Goal: Information Seeking & Learning: Check status

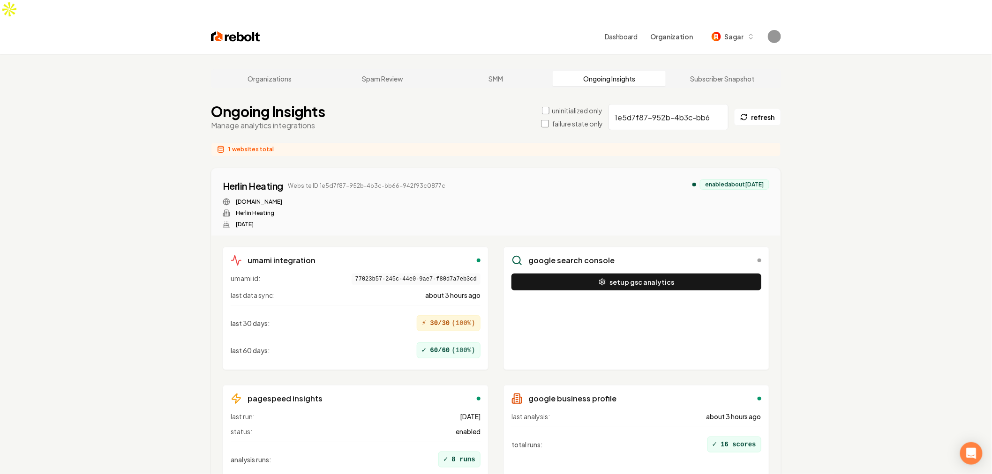
click at [681, 104] on input "1e5d7f87-952b-4b3c-bb66-942f93c0877c" at bounding box center [668, 117] width 120 height 26
paste input "ddeea533-1ffa-4c64-ac89-0a374fd3661a"
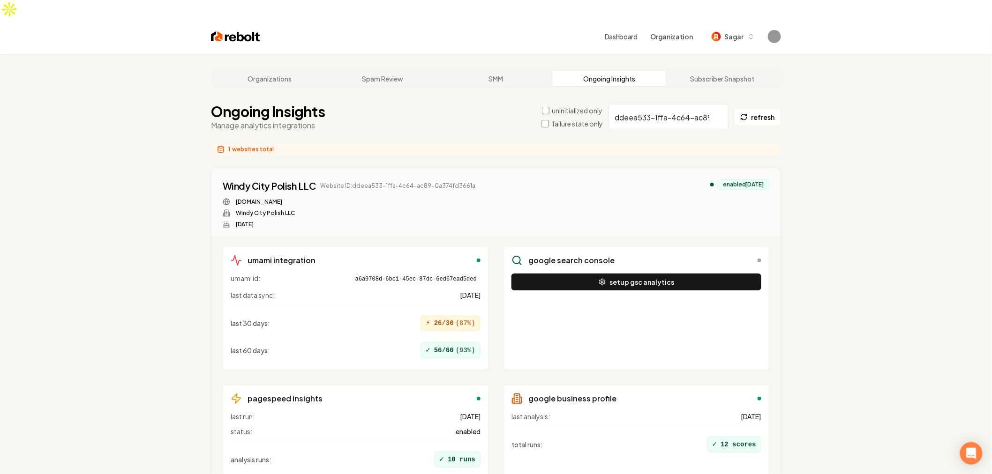
click at [418, 142] on div "1 websites total" at bounding box center [496, 149] width 570 height 14
click at [683, 104] on input "ddeea533-1ffa-4c64-ac89-0a374fd3661a" at bounding box center [668, 117] width 120 height 26
paste input "9552a262-ef20-4460-9ba6-655ab8f78c5e"
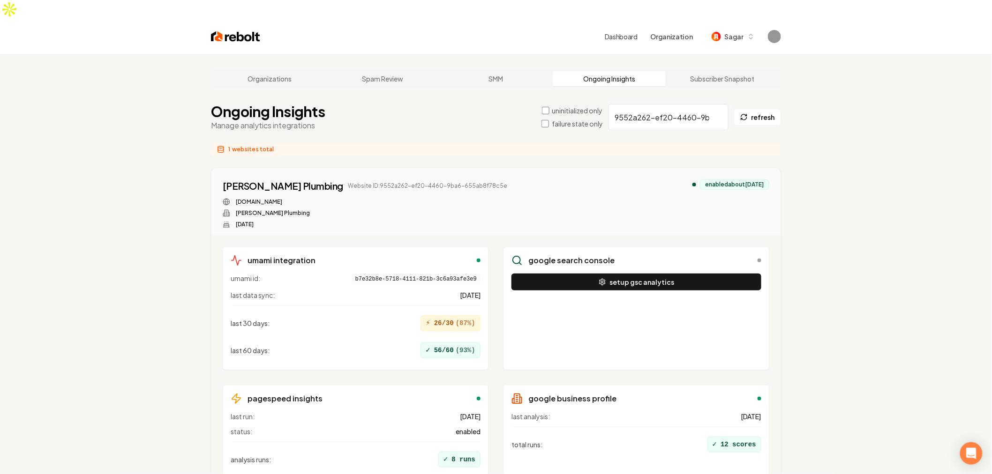
click at [690, 142] on div "1 websites total" at bounding box center [496, 149] width 570 height 14
click at [669, 104] on input "9552a262-ef20-4460-9ba6-655ab8f78c5e" at bounding box center [668, 117] width 120 height 26
paste input "fdb7eac0-420e-4922-8b3c-ce078137f5e5"
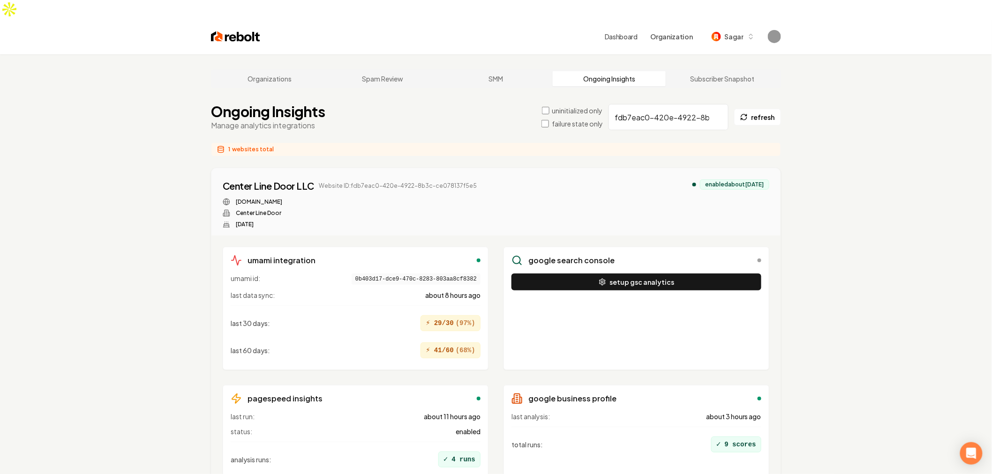
click at [850, 157] on div "Organizations Spam Review SMM Ongoing Insights Subscriber Snapshot Ongoing Insi…" at bounding box center [496, 295] width 992 height 483
click at [645, 104] on input "fdb7eac0-420e-4922-8b3c-ce078137f5e5" at bounding box center [668, 117] width 120 height 26
paste input "275ddab4-9d6a-4a7b-a430-ad6d2639f60b"
click at [486, 115] on main "Organizations Spam Review SMM Ongoing Insights Subscriber Snapshot Ongoing Insi…" at bounding box center [496, 295] width 600 height 483
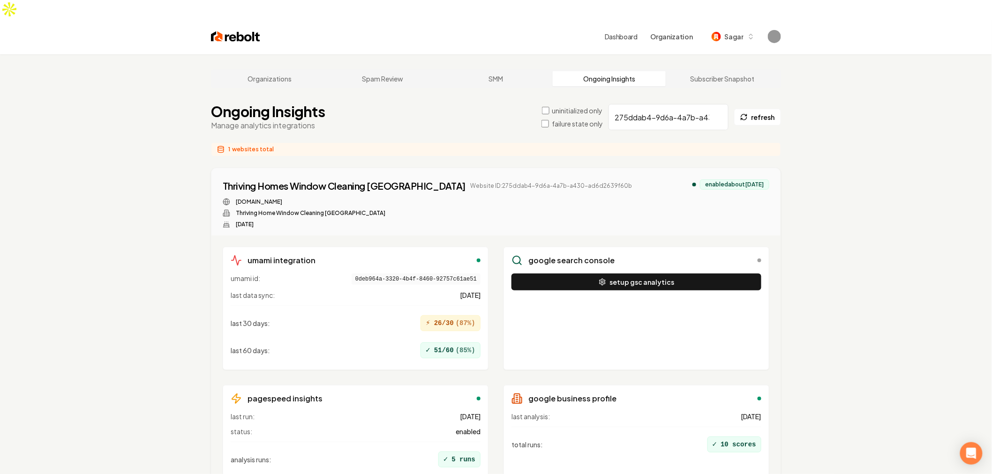
click at [486, 115] on main "Organizations Spam Review SMM Ongoing Insights Subscriber Snapshot Ongoing Insi…" at bounding box center [496, 295] width 600 height 483
click at [481, 108] on div "Ongoing Insights Manage analytics integrations uninitialized only failure state…" at bounding box center [496, 117] width 570 height 28
click at [673, 107] on input "275ddab4-9d6a-4a7b-a430-ad6d2639f60b" at bounding box center [668, 117] width 120 height 26
paste input "6a9940cd-5bb8-4e91-8f81-a79fdf1ed376"
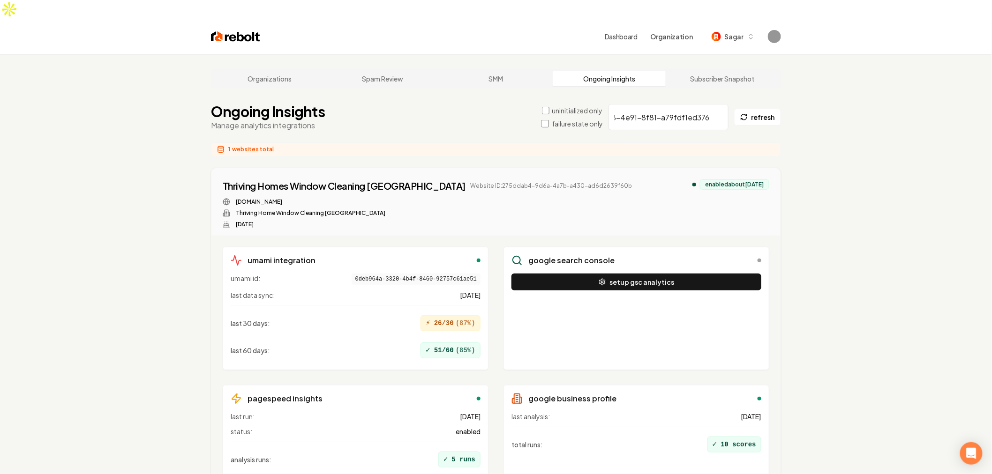
type input "6a9940cd-5bb8-4e91-8f81-a79fdf1ed376"
click at [468, 104] on div "Ongoing Insights Manage analytics integrations uninitialized only failure state…" at bounding box center [496, 117] width 570 height 28
click at [571, 119] on label "failure state only" at bounding box center [577, 123] width 51 height 9
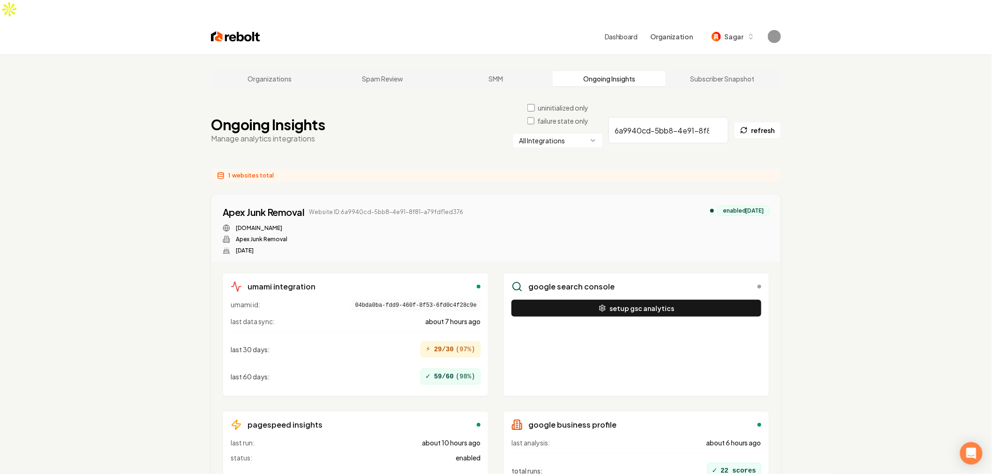
click at [376, 129] on div "Ongoing Insights Manage analytics integrations uninitialized only failure state…" at bounding box center [496, 130] width 570 height 54
click at [655, 117] on input "6a9940cd-5bb8-4e91-8f81-a79fdf1ed376" at bounding box center [668, 130] width 120 height 26
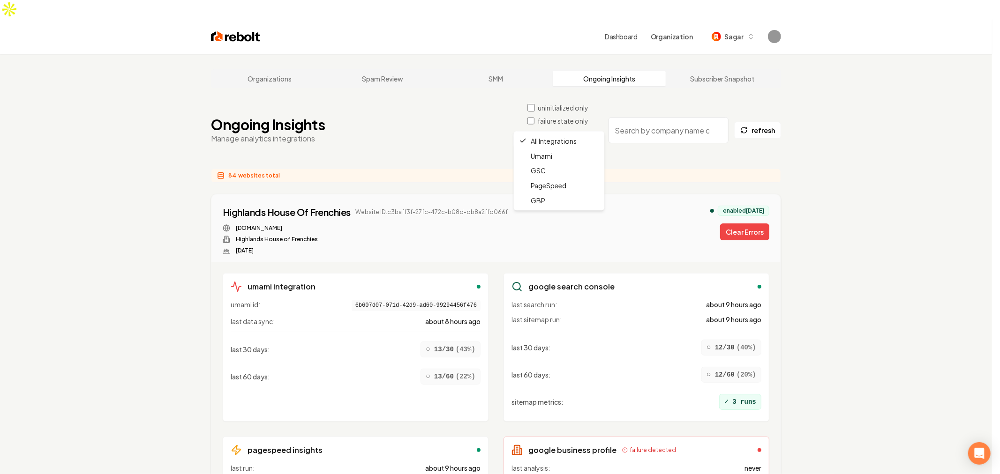
click at [565, 125] on html "Dashboard Organization Sagar Organizations Spam Review SMM Ongoing Insights Sub…" at bounding box center [500, 237] width 1000 height 474
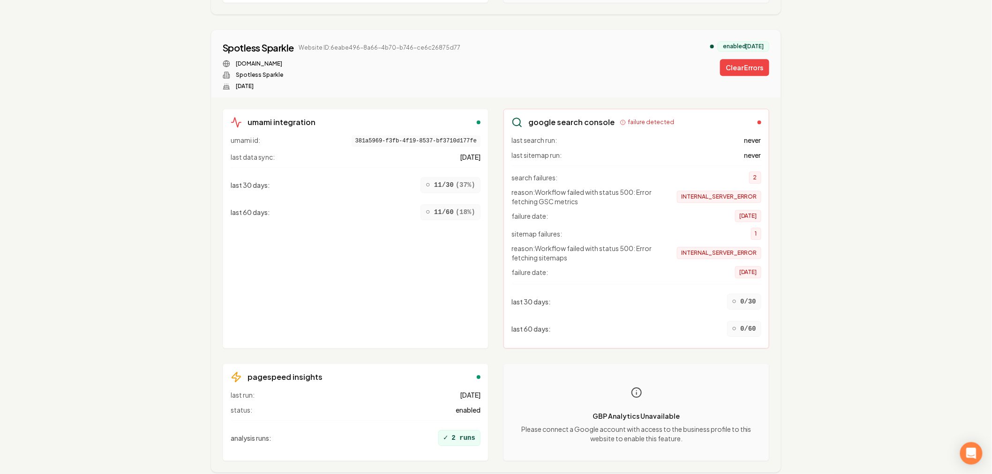
scroll to position [11501, 0]
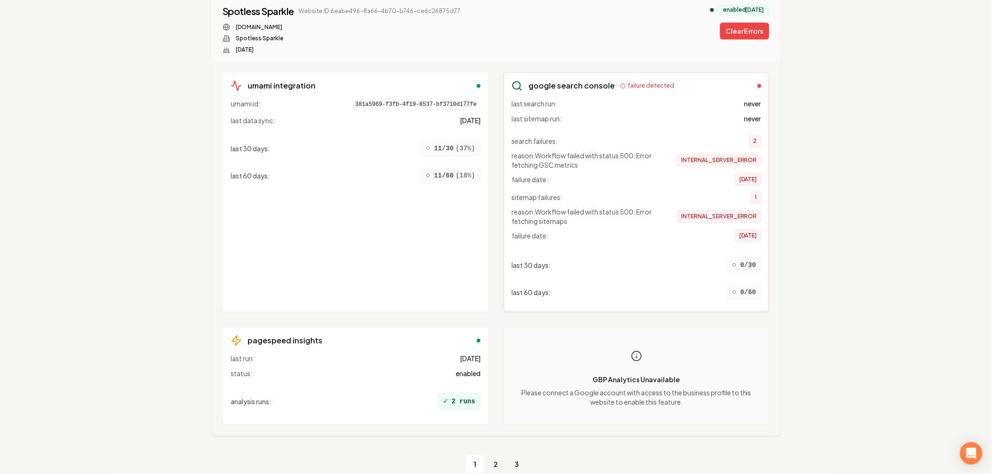
scroll to position [11449, 0]
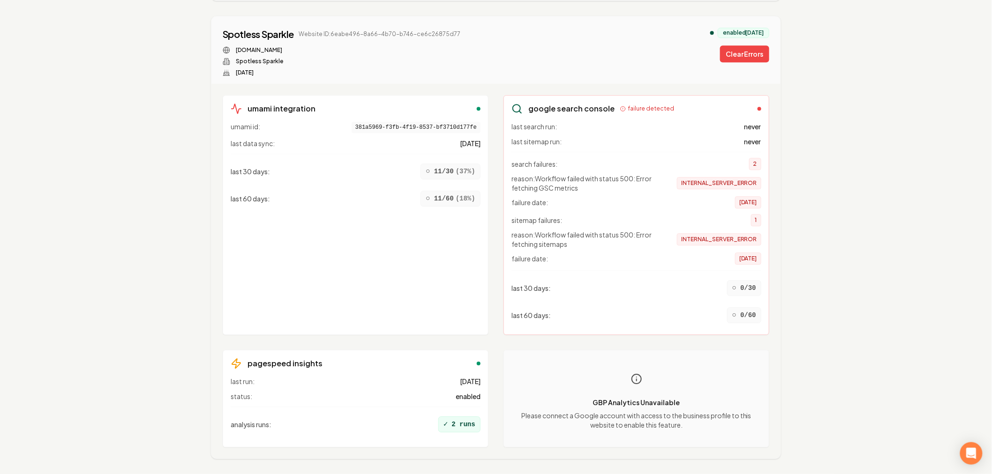
click at [410, 122] on span "381a5969-f3fb-4f19-8537-bf3710d177fe" at bounding box center [415, 127] width 129 height 11
click at [358, 57] on div "spotless-sparkle.com Spotless Sparkle May 19, 2025" at bounding box center [342, 61] width 238 height 30
drag, startPoint x: 351, startPoint y: 297, endPoint x: 366, endPoint y: 306, distance: 16.6
click at [366, 306] on div "umami id: 381a5969-f3fb-4f19-8537-bf3710d177fe last data sync: 5 days ago last …" at bounding box center [356, 224] width 250 height 205
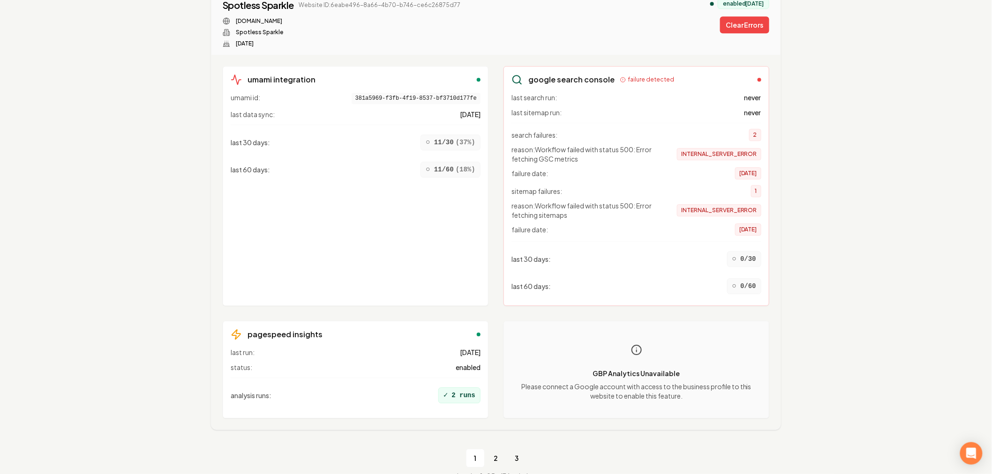
scroll to position [11501, 0]
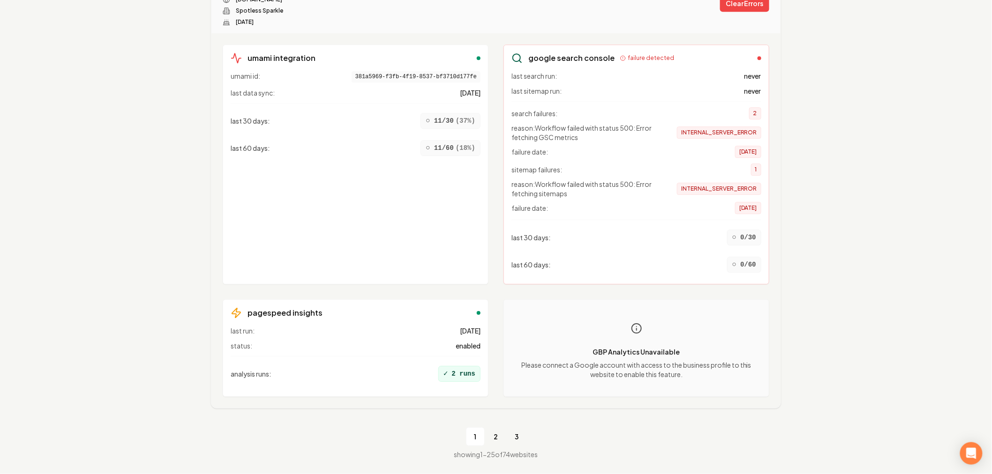
drag, startPoint x: 338, startPoint y: 236, endPoint x: 316, endPoint y: 235, distance: 22.5
click at [338, 236] on div "umami id: 381a5969-f3fb-4f19-8537-bf3710d177fe last data sync: 5 days ago last …" at bounding box center [356, 173] width 250 height 205
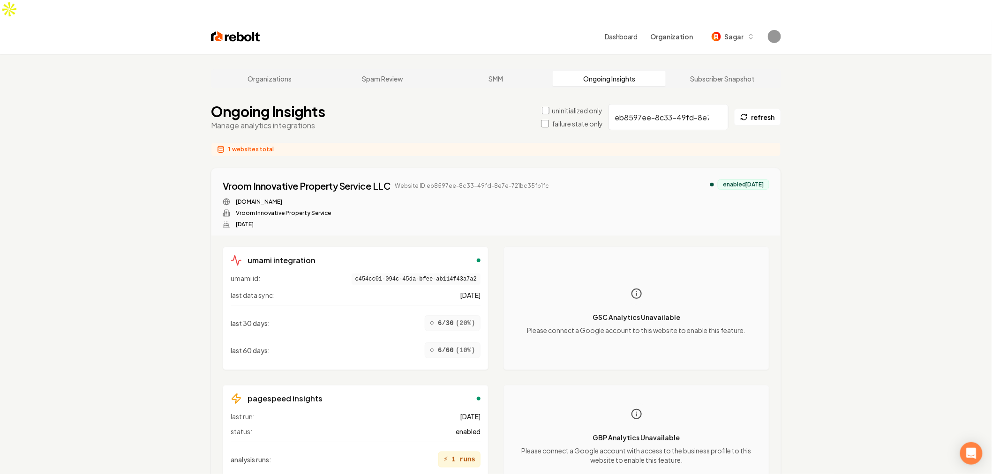
scroll to position [45, 0]
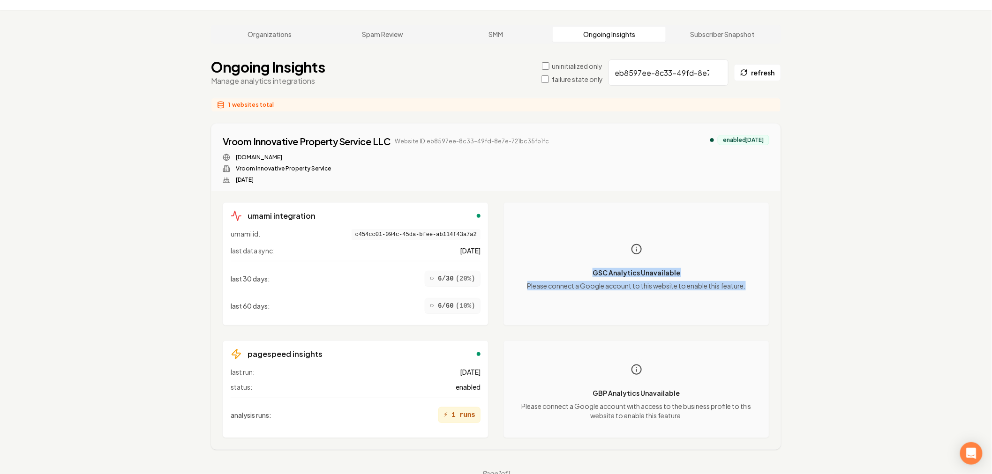
drag, startPoint x: 583, startPoint y: 252, endPoint x: 881, endPoint y: 280, distance: 299.4
click at [881, 280] on div "Organizations Spam Review SMM Ongoing Insights Subscriber Snapshot Ongoing Insi…" at bounding box center [496, 251] width 992 height 483
click at [877, 283] on div "Organizations Spam Review SMM Ongoing Insights Subscriber Snapshot Ongoing Insi…" at bounding box center [496, 251] width 992 height 483
click at [847, 287] on div "Organizations Spam Review SMM Ongoing Insights Subscriber Snapshot Ongoing Insi…" at bounding box center [496, 251] width 992 height 483
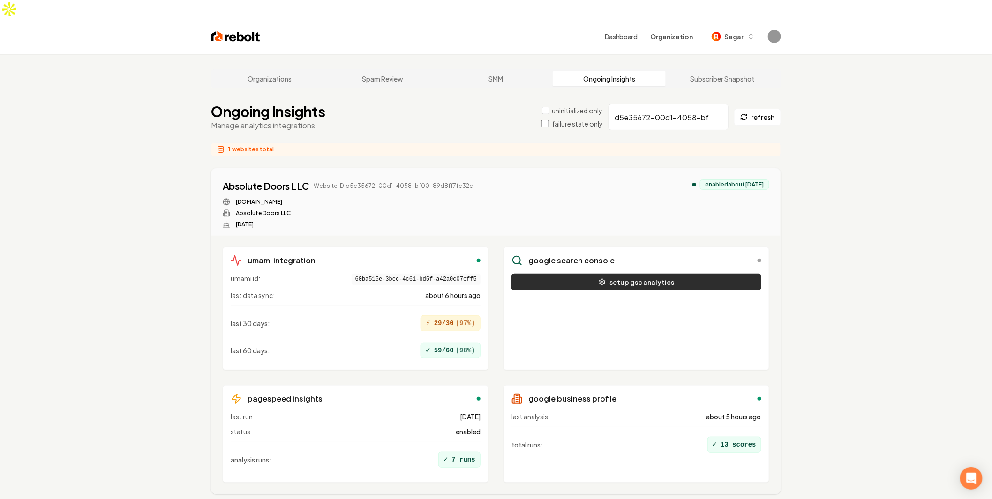
click at [634, 274] on button "setup gsc analytics" at bounding box center [636, 282] width 250 height 17
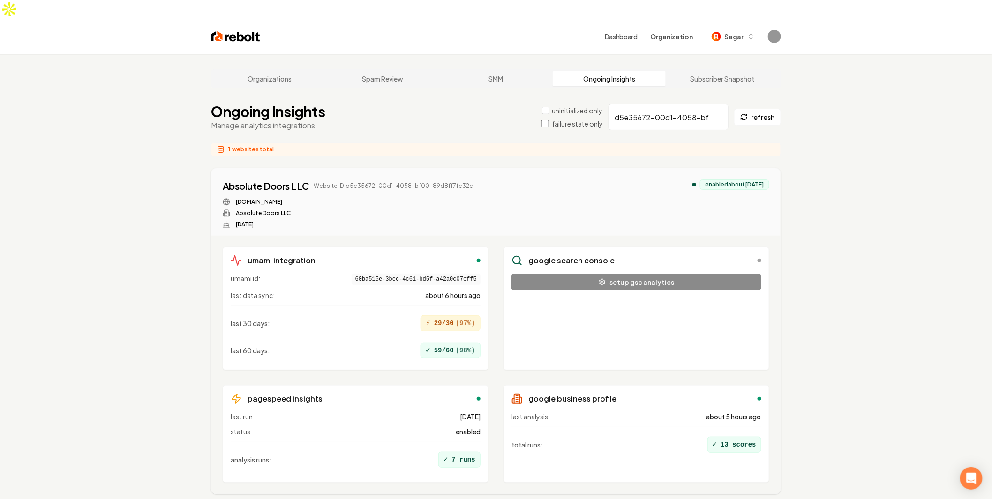
click at [858, 272] on div "Organizations Spam Review SMM Ongoing Insights Subscriber Snapshot Ongoing Insi…" at bounding box center [496, 303] width 992 height 499
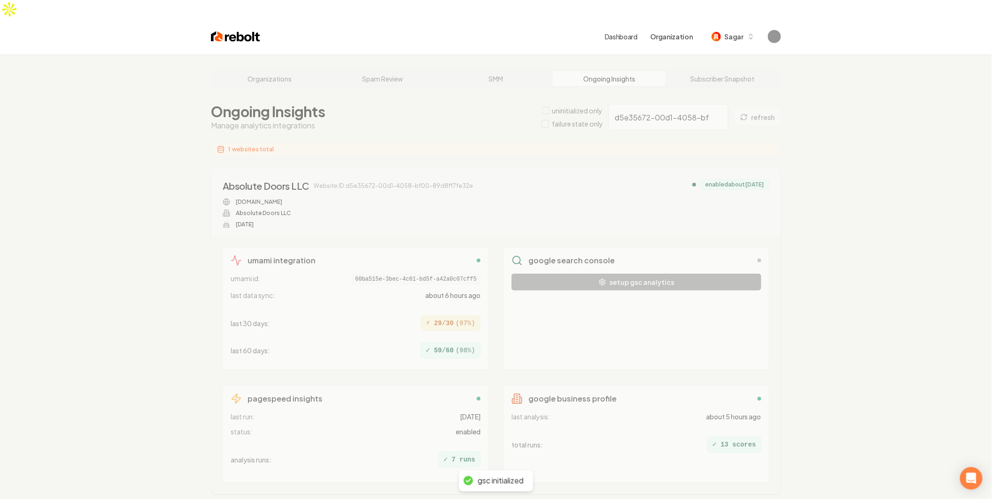
click at [880, 268] on div "Organizations Spam Review SMM Ongoing Insights Subscriber Snapshot Ongoing Insi…" at bounding box center [496, 303] width 992 height 499
click at [892, 264] on div "Organizations Spam Review SMM Ongoing Insights Subscriber Snapshot Ongoing Insi…" at bounding box center [496, 303] width 992 height 499
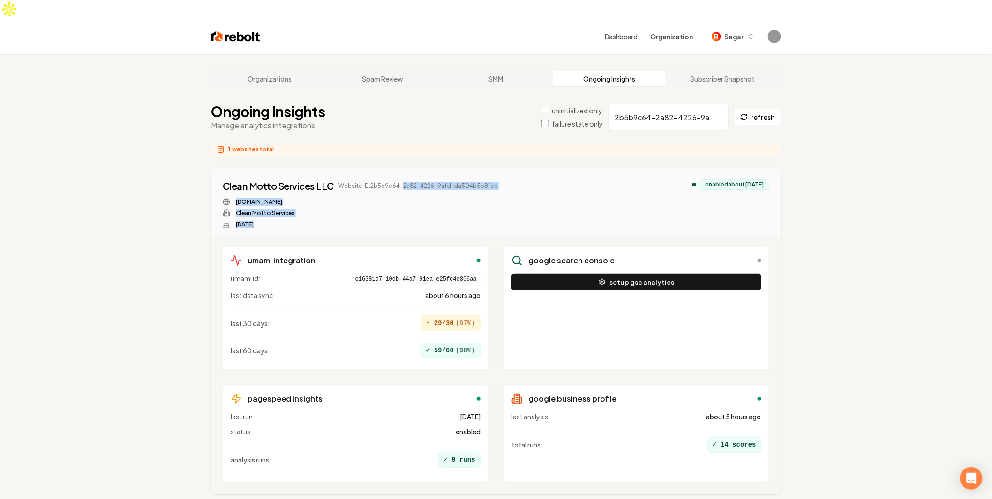
drag, startPoint x: 400, startPoint y: 168, endPoint x: 594, endPoint y: 179, distance: 194.3
click at [594, 179] on div "Clean Motto Services LLC Website ID: 2b5b9c64-2a82-4226-9afd-da504b5b8fee [DOMA…" at bounding box center [496, 203] width 546 height 49
click at [605, 190] on div "Clean Motto Services LLC Website ID: 2b5b9c64-2a82-4226-9afd-da504b5b8fee [DOMA…" at bounding box center [496, 203] width 546 height 49
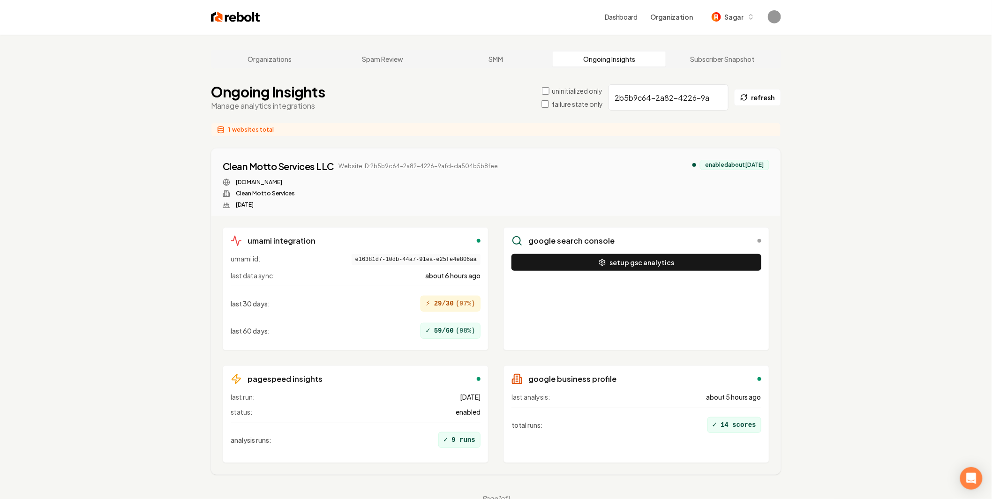
scroll to position [35, 0]
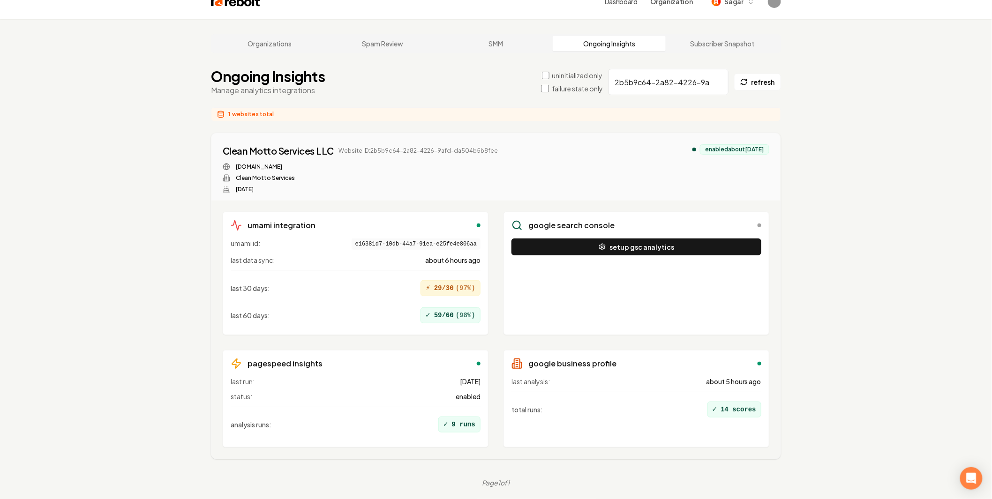
click at [873, 205] on div "Organizations Spam Review SMM Ongoing Insights Subscriber Snapshot Ongoing Insi…" at bounding box center [496, 268] width 992 height 499
click at [871, 205] on div "Organizations Spam Review SMM Ongoing Insights Subscriber Snapshot Ongoing Insi…" at bounding box center [496, 268] width 992 height 499
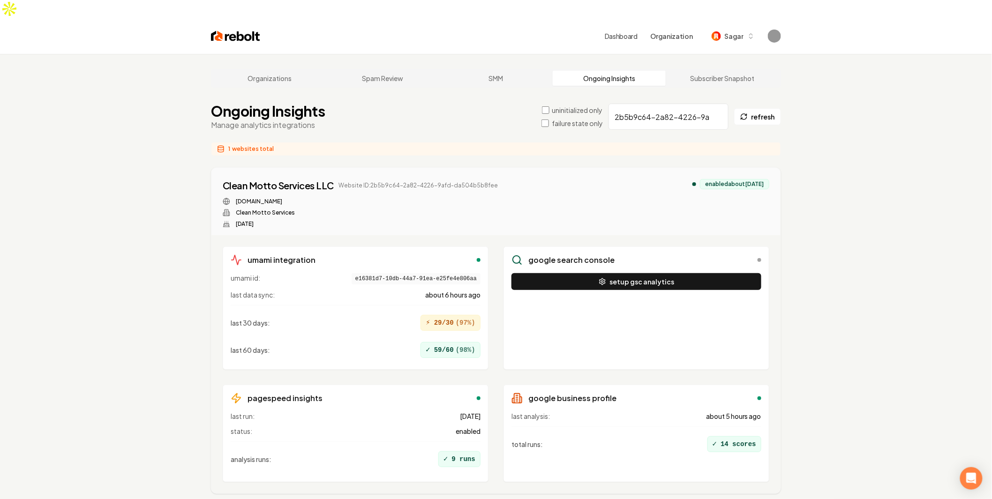
scroll to position [0, 0]
click at [871, 205] on div "Organizations Spam Review SMM Ongoing Insights Subscriber Snapshot Ongoing Insi…" at bounding box center [496, 303] width 992 height 499
